Goal: Communication & Community: Participate in discussion

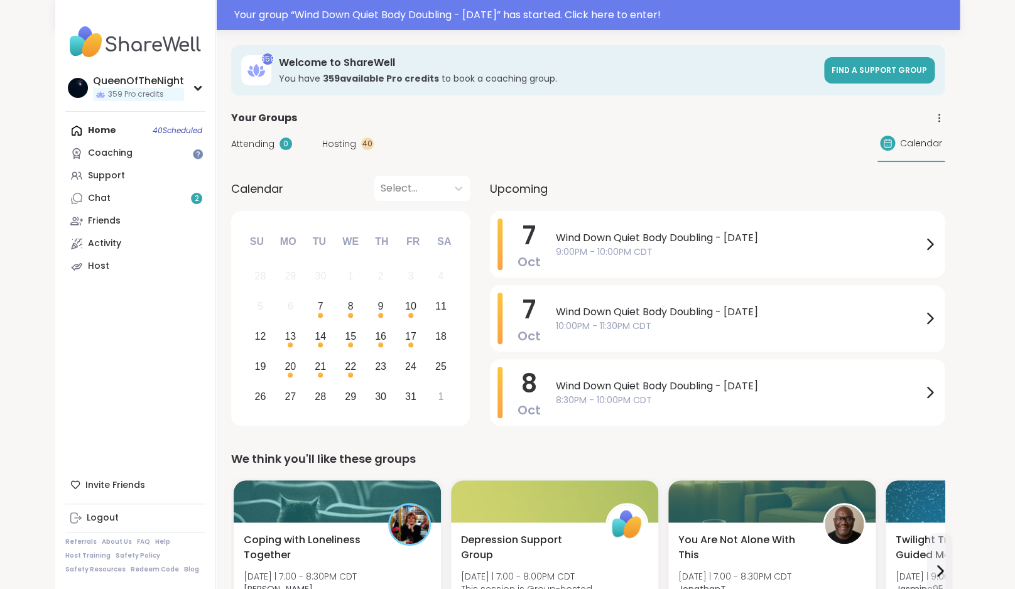
click at [101, 129] on div "Home 40 Scheduled Coaching Support Chat 2 Friends Activity Host" at bounding box center [135, 198] width 140 height 158
click at [127, 203] on link "Chat 2" at bounding box center [135, 198] width 140 height 23
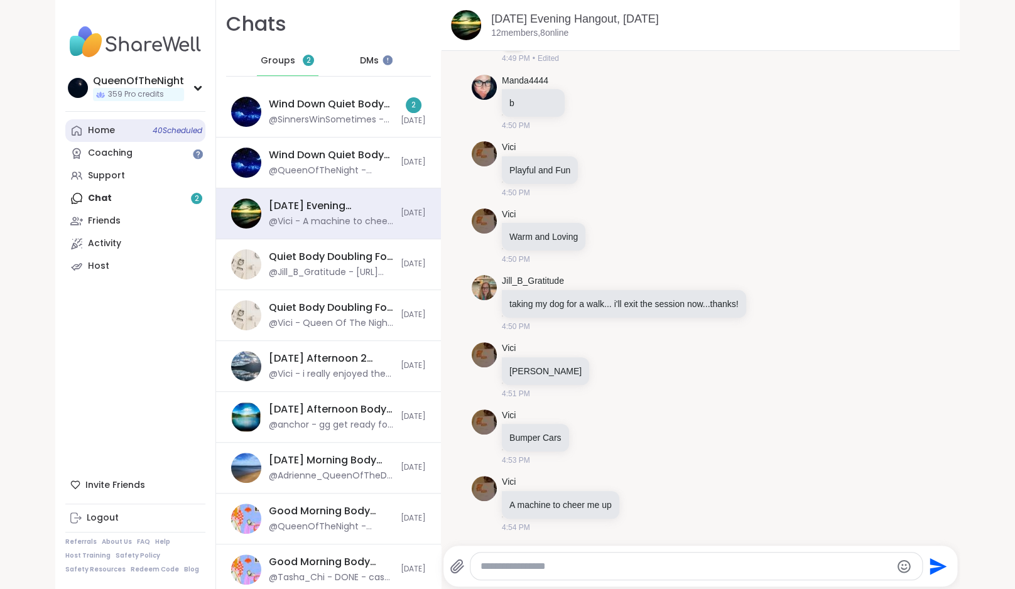
click at [111, 128] on div "Home 40 Scheduled" at bounding box center [101, 130] width 27 height 13
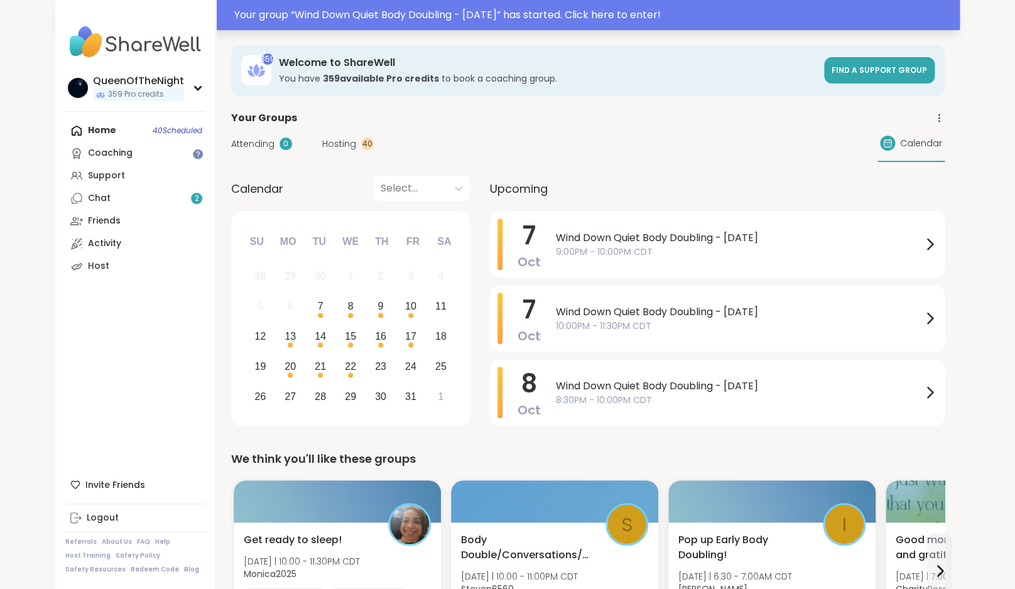
click at [467, 16] on div "Your group “ Wind Down Quiet Body Doubling - [DATE] ” has started. Click here t…" at bounding box center [593, 15] width 718 height 15
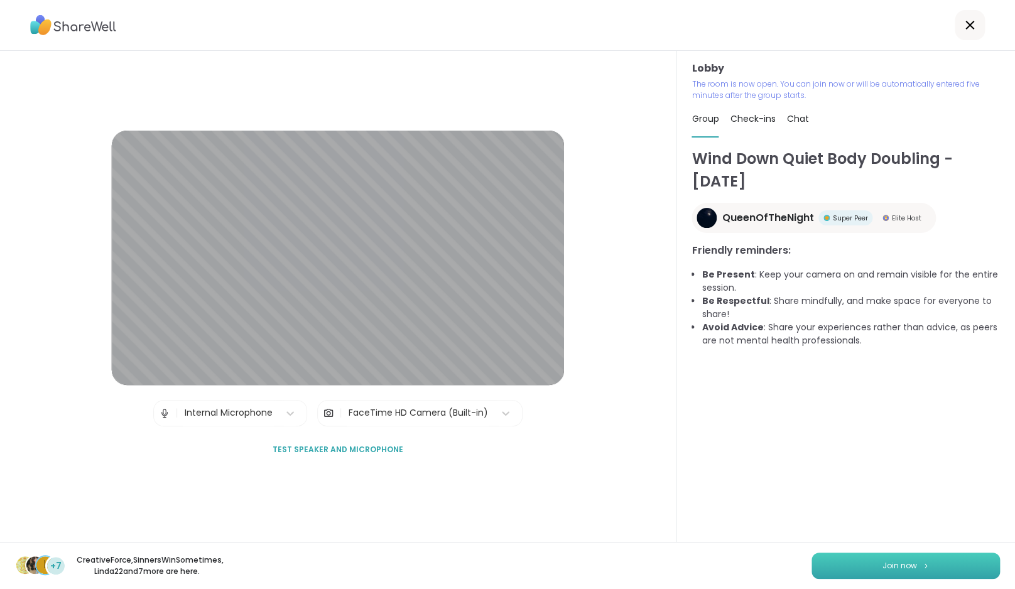
click at [880, 563] on button "Join now" at bounding box center [906, 566] width 189 height 26
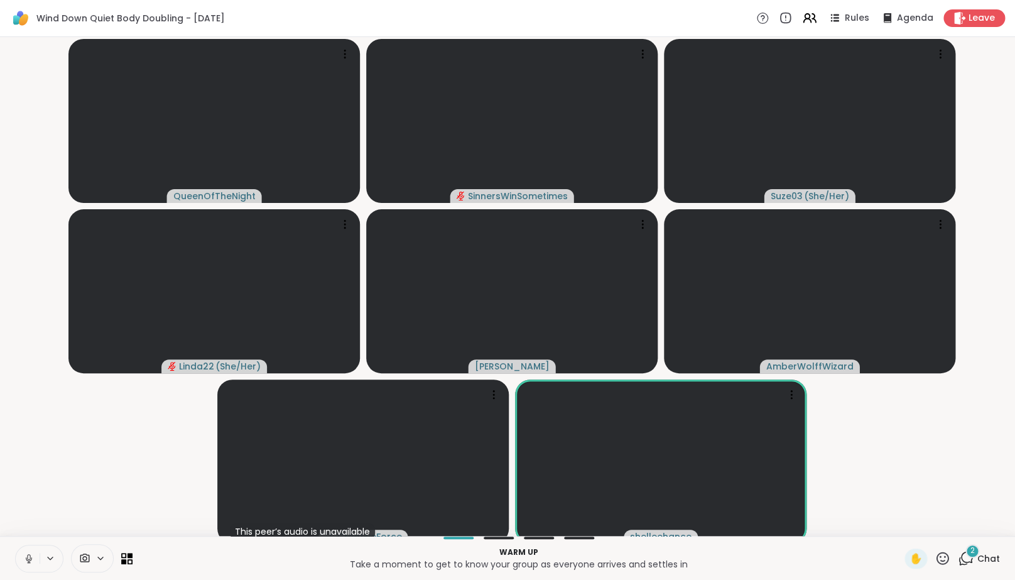
click at [963, 562] on icon at bounding box center [966, 558] width 16 height 16
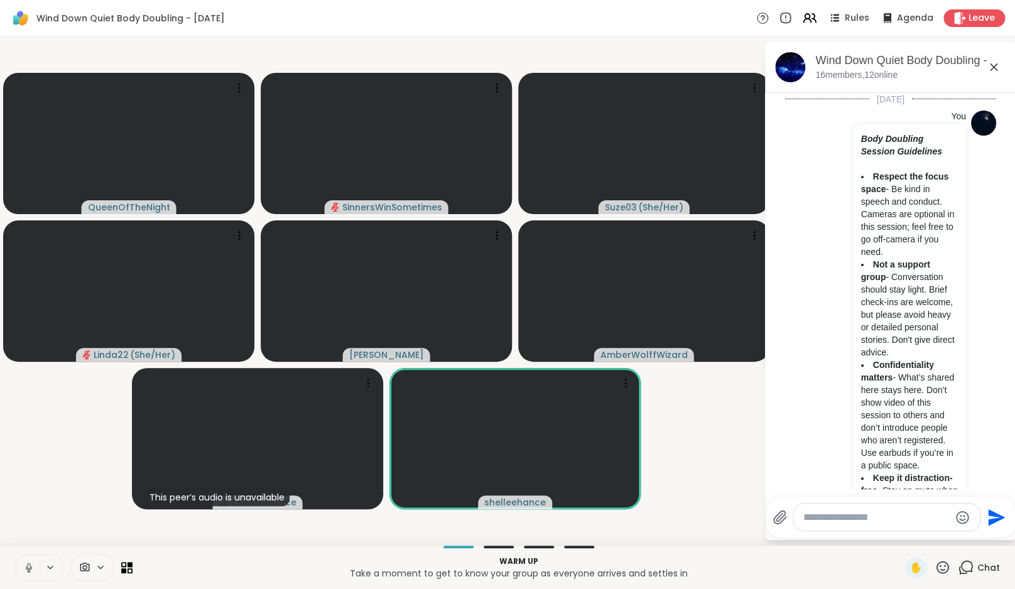
scroll to position [545, 0]
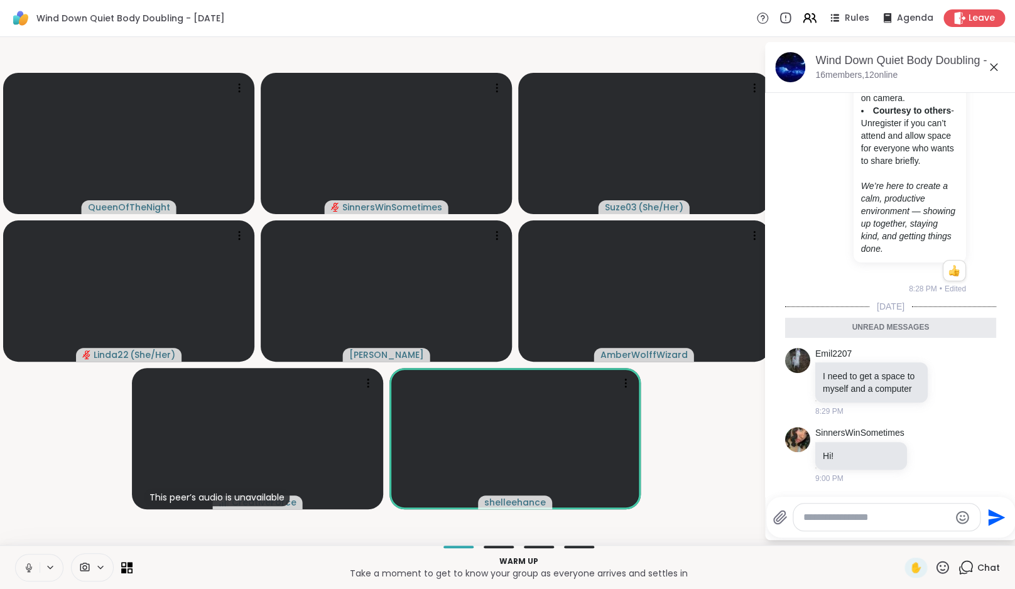
click at [963, 562] on icon at bounding box center [966, 568] width 16 height 16
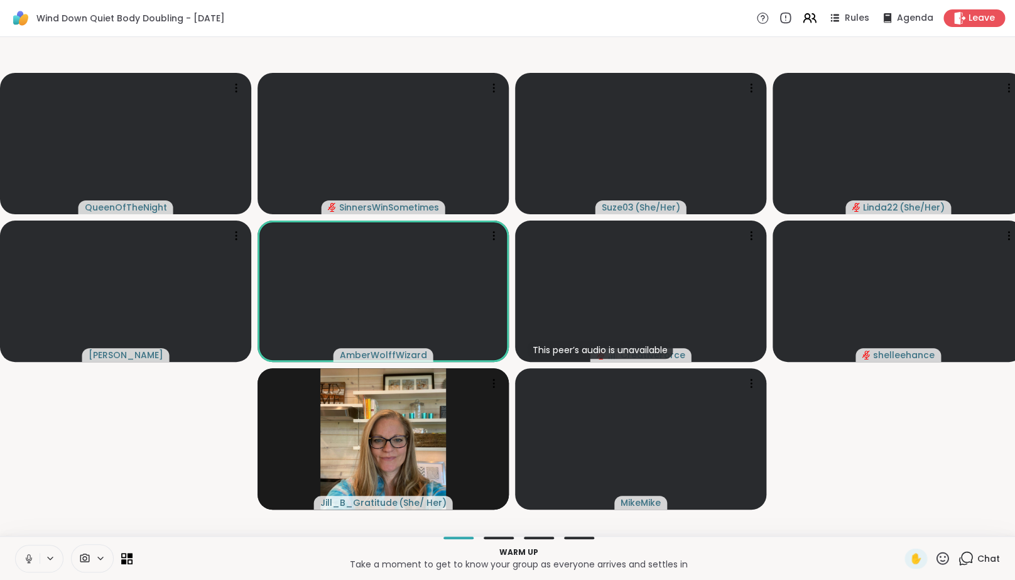
click at [962, 562] on icon at bounding box center [966, 558] width 16 height 16
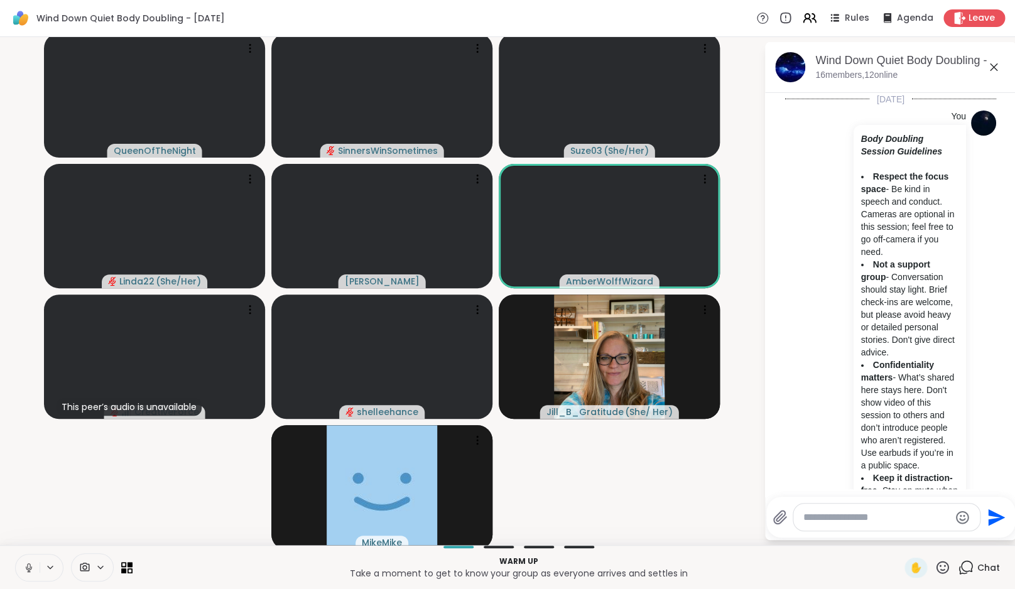
scroll to position [502, 0]
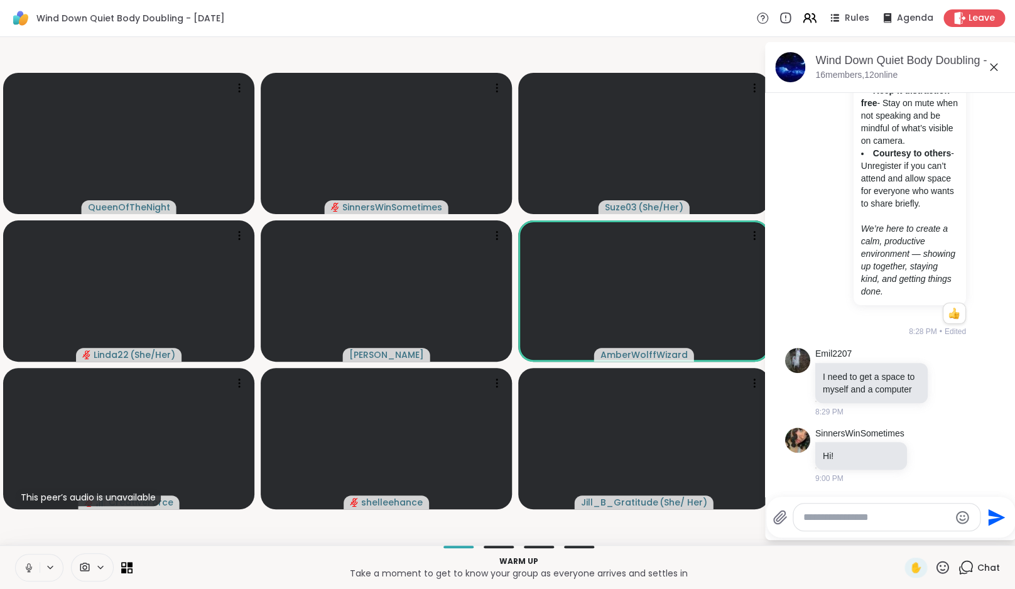
click at [962, 562] on icon at bounding box center [966, 568] width 16 height 16
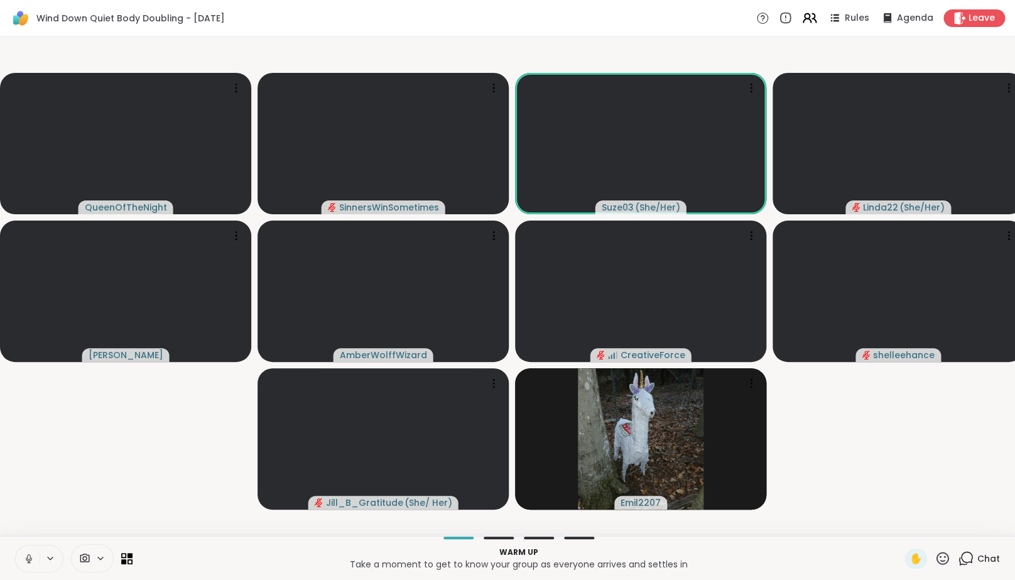
click at [812, 25] on icon at bounding box center [810, 18] width 16 height 16
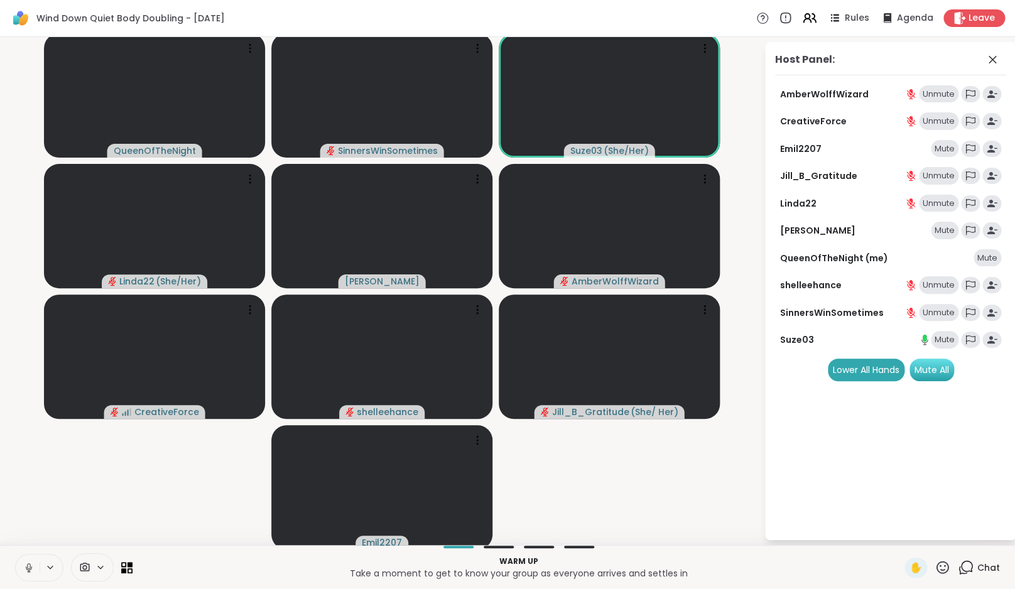
click at [929, 372] on div "Mute All" at bounding box center [932, 370] width 45 height 23
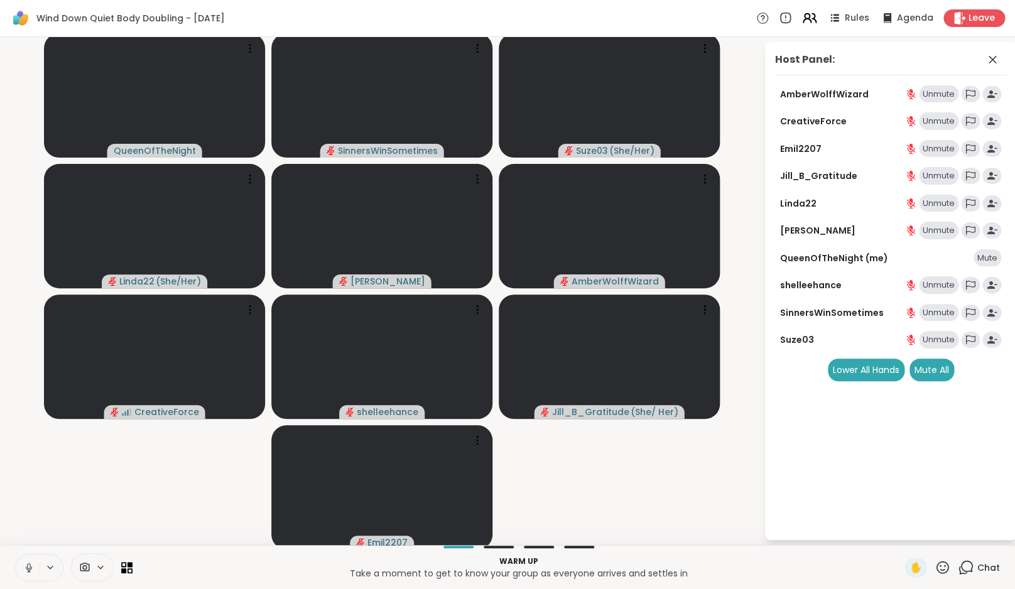
click at [815, 18] on icon at bounding box center [815, 18] width 4 height 9
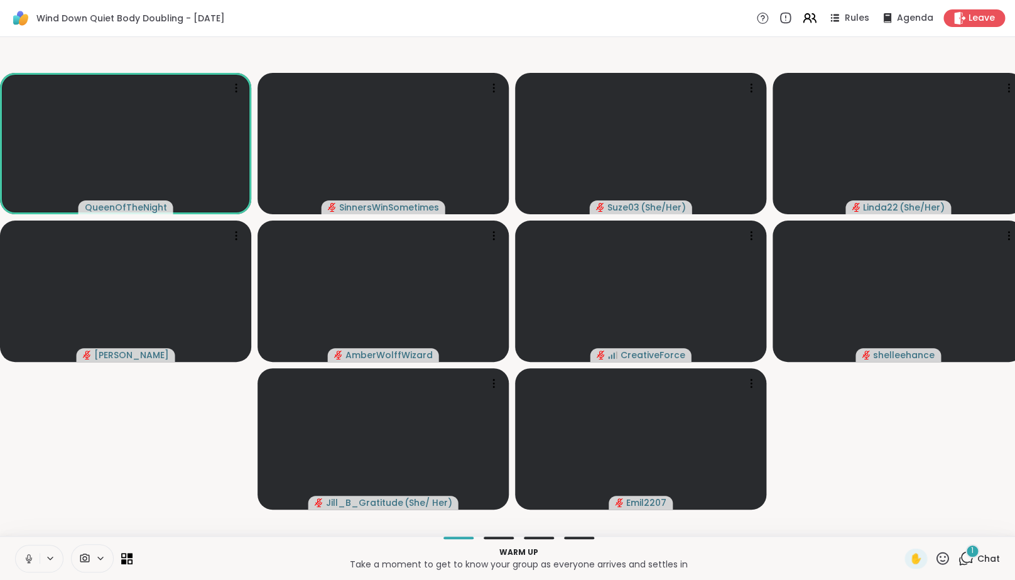
click at [973, 556] on span "1" at bounding box center [972, 550] width 3 height 11
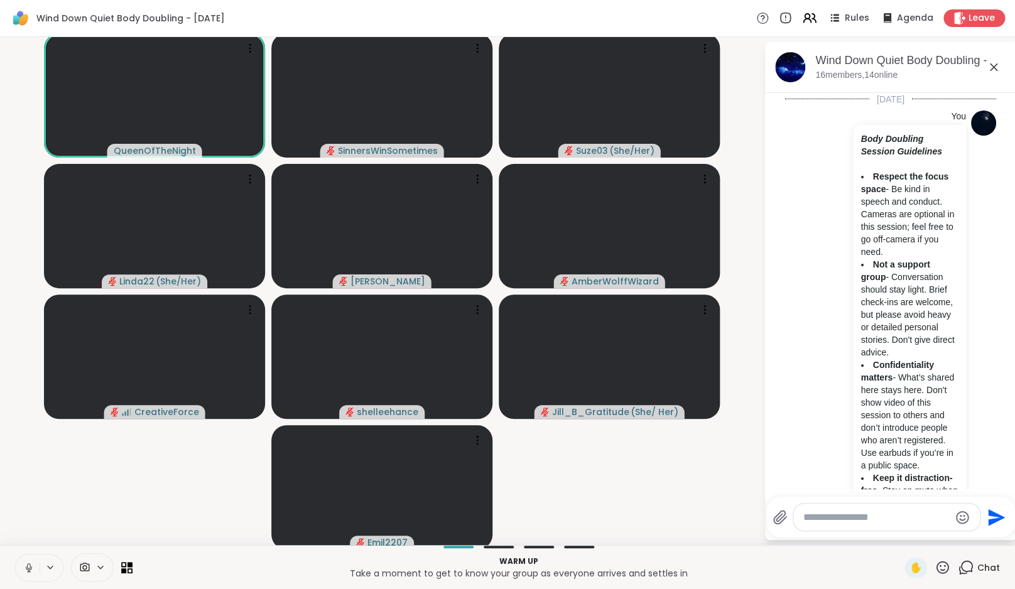
scroll to position [611, 0]
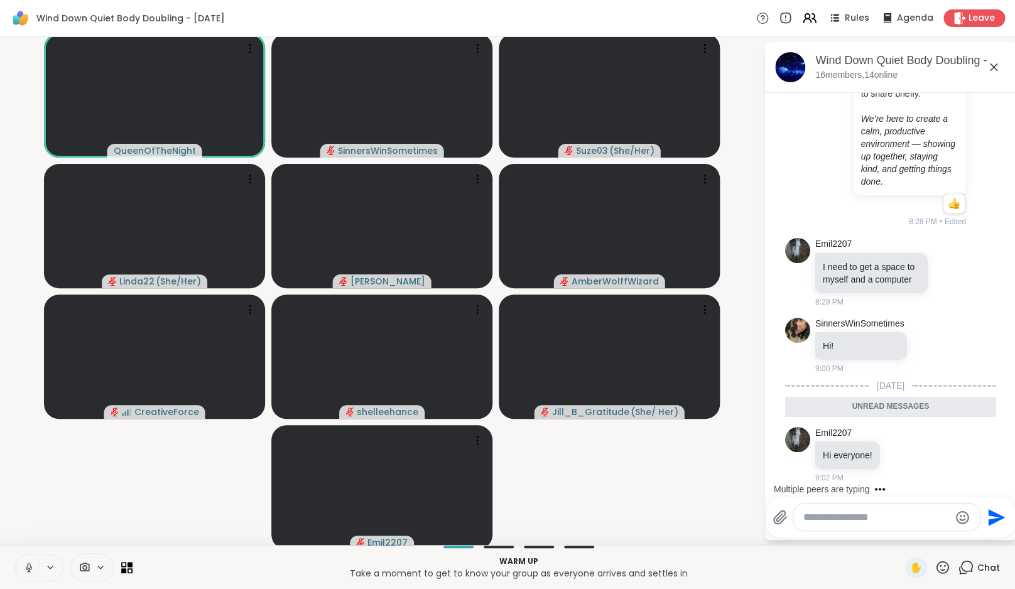
click at [882, 530] on div at bounding box center [887, 517] width 187 height 27
click at [880, 517] on textarea "Type your message" at bounding box center [877, 518] width 146 height 13
click at [841, 523] on textarea "Type your message" at bounding box center [877, 518] width 146 height 13
type textarea "***"
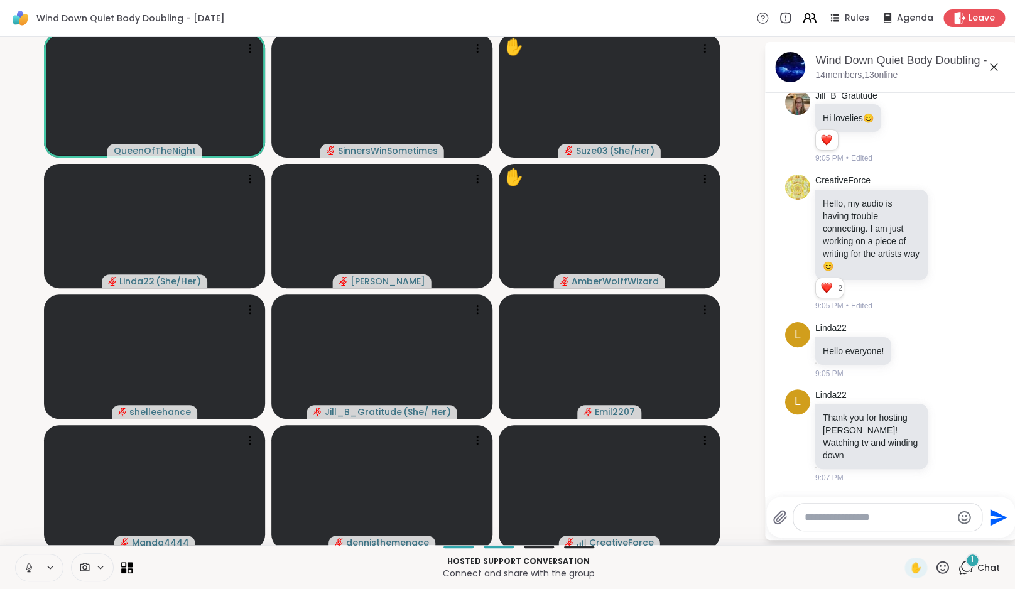
scroll to position [1125, 0]
click at [944, 440] on icon at bounding box center [949, 436] width 11 height 13
click at [944, 419] on div "Select Reaction: Heart" at bounding box center [949, 415] width 11 height 11
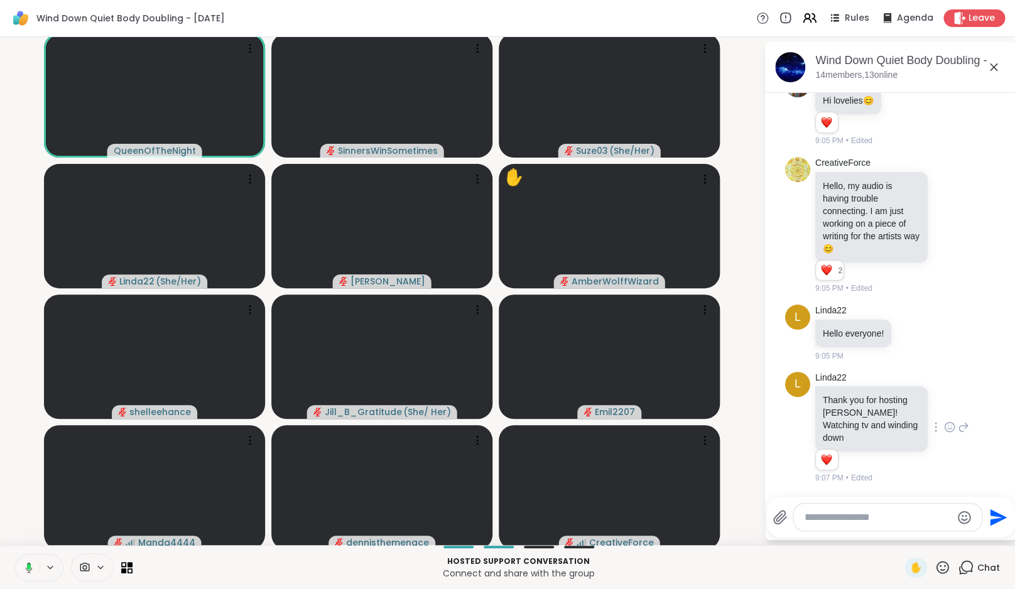
scroll to position [1143, 0]
click at [809, 23] on icon at bounding box center [810, 18] width 16 height 16
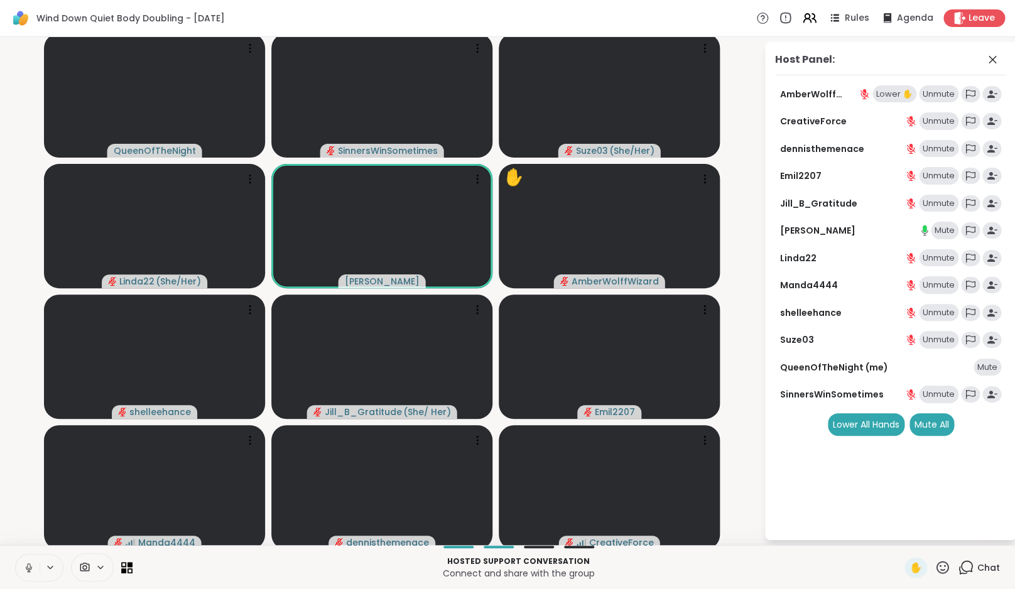
click at [890, 99] on div "Lower ✋" at bounding box center [895, 94] width 44 height 18
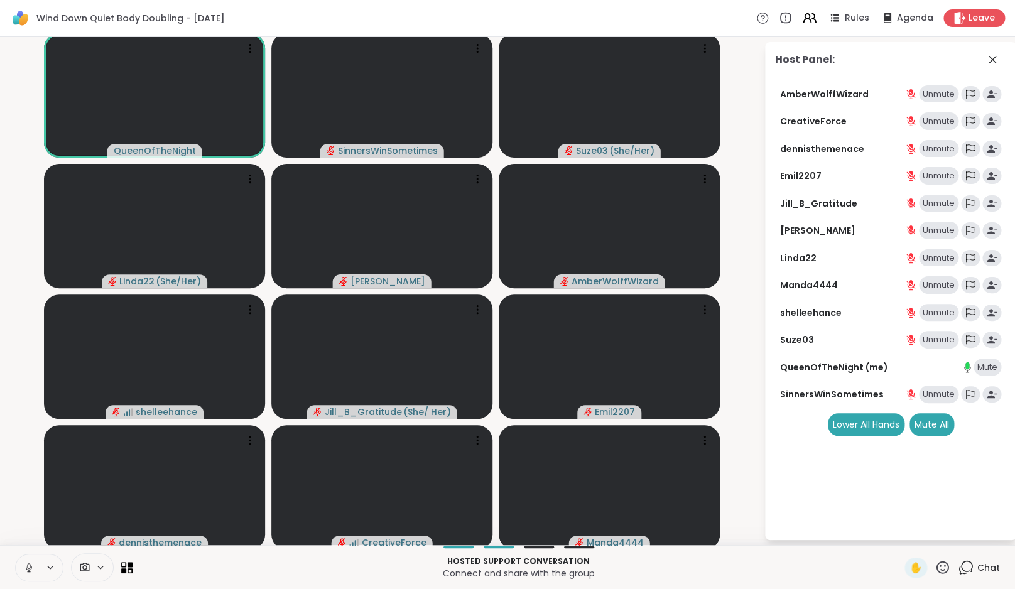
click at [30, 564] on icon at bounding box center [28, 567] width 3 height 6
